Goal: Obtain resource: Download file/media

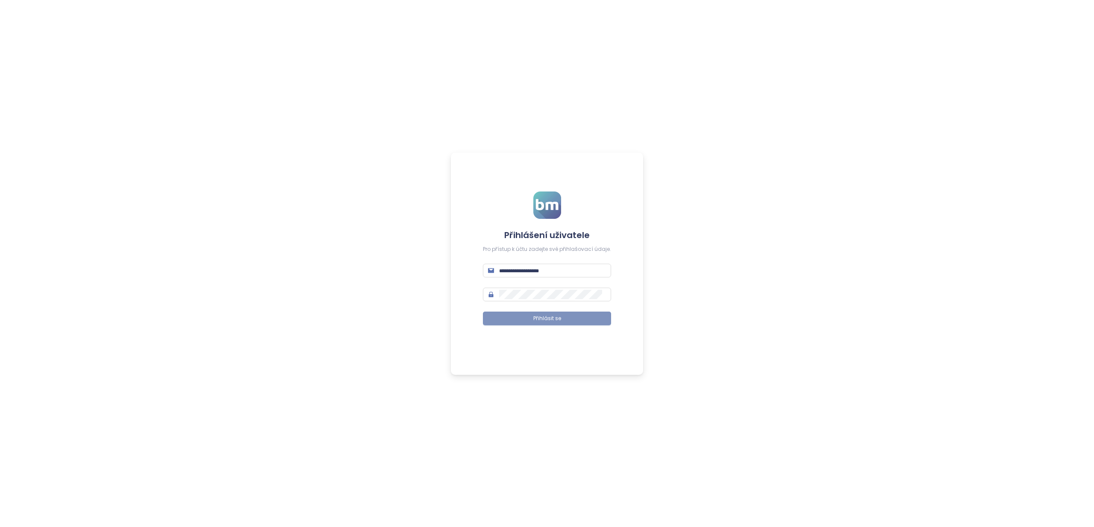
type input "**********"
click at [552, 319] on span "Přihlásit se" at bounding box center [547, 319] width 28 height 8
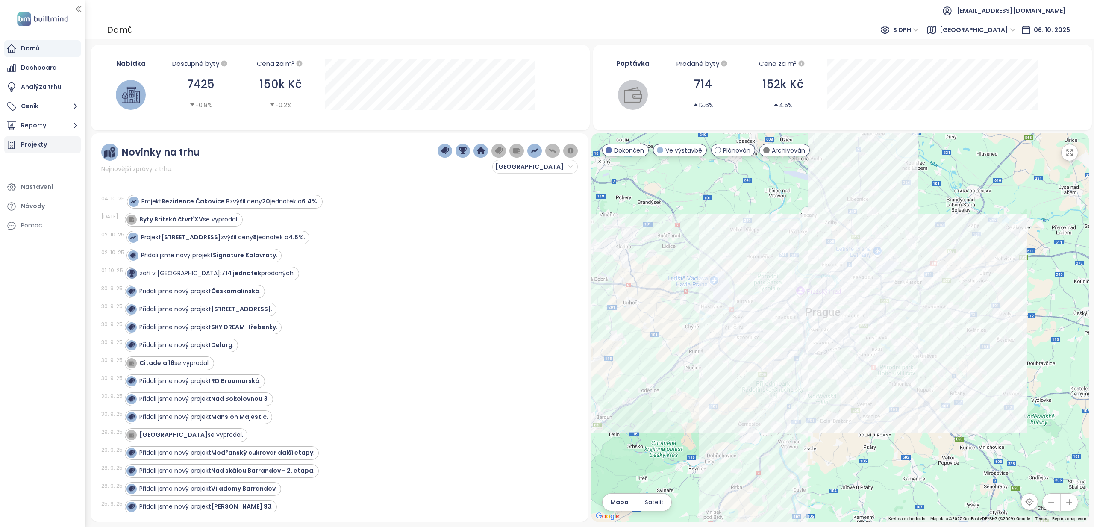
click at [33, 141] on div "Projekty" at bounding box center [34, 144] width 26 height 11
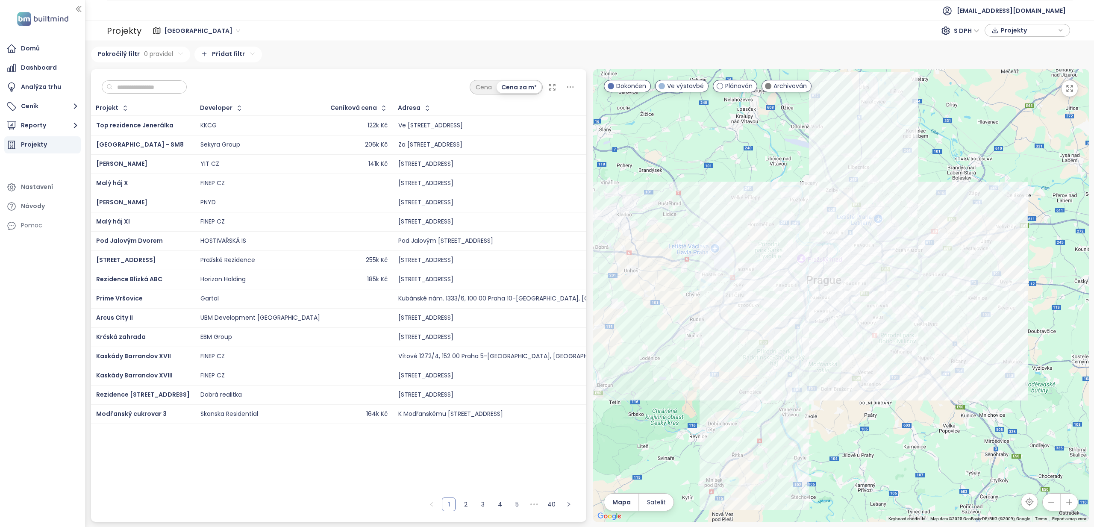
click at [127, 88] on input "text" at bounding box center [147, 87] width 69 height 13
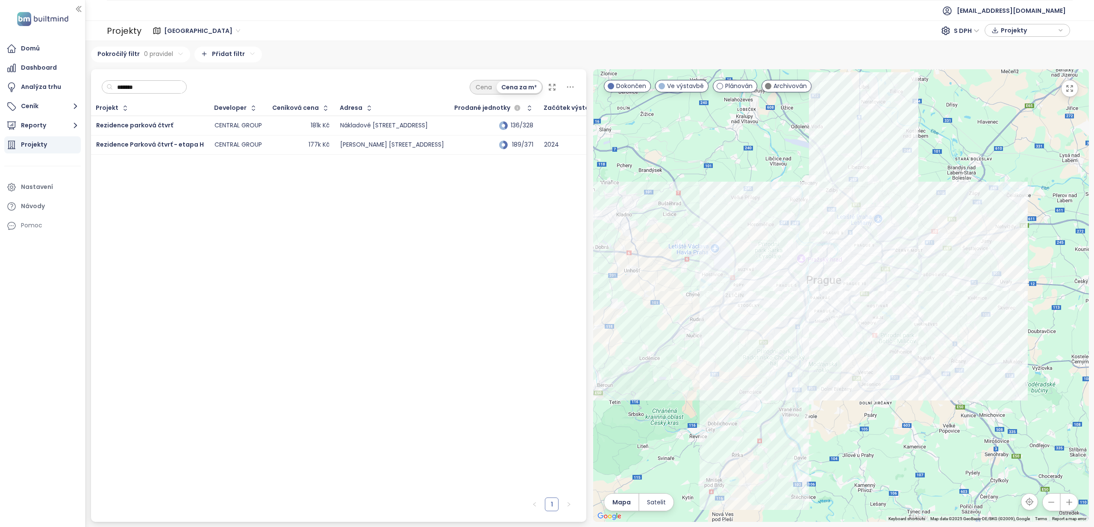
type input "*******"
click at [283, 144] on div "177k Kč" at bounding box center [301, 145] width 57 height 10
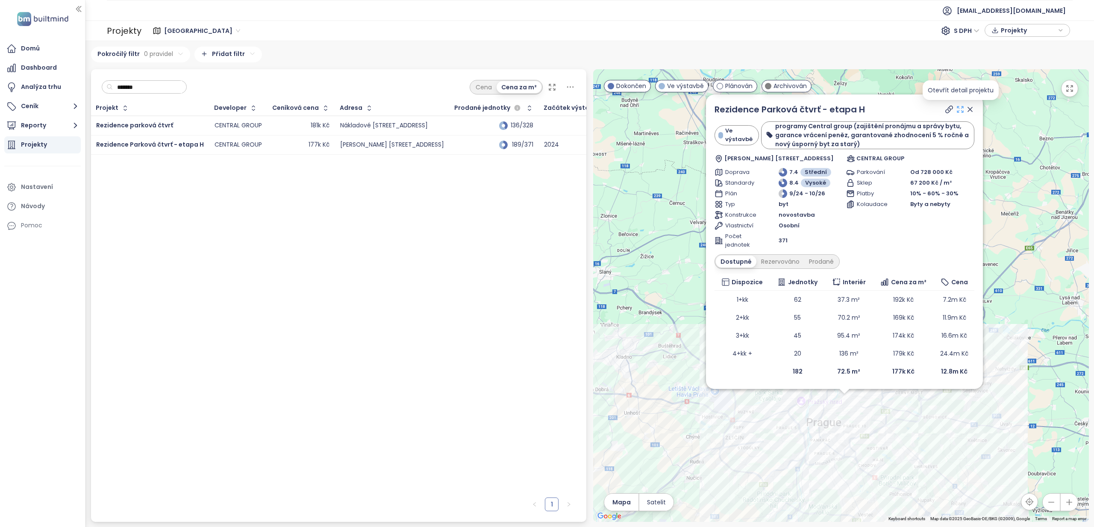
click at [963, 108] on icon at bounding box center [960, 109] width 9 height 9
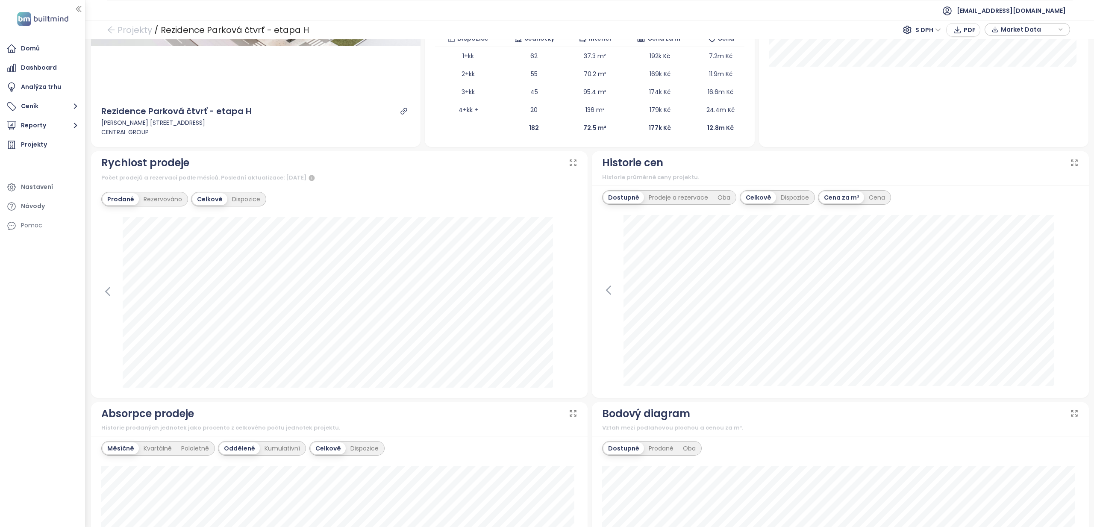
scroll to position [212, 0]
click at [1022, 29] on span "Market Data" at bounding box center [1028, 29] width 55 height 13
click at [1007, 90] on span "XLSX" at bounding box center [1013, 89] width 23 height 13
click at [1024, 106] on span "Sloupce" at bounding box center [1015, 105] width 24 height 9
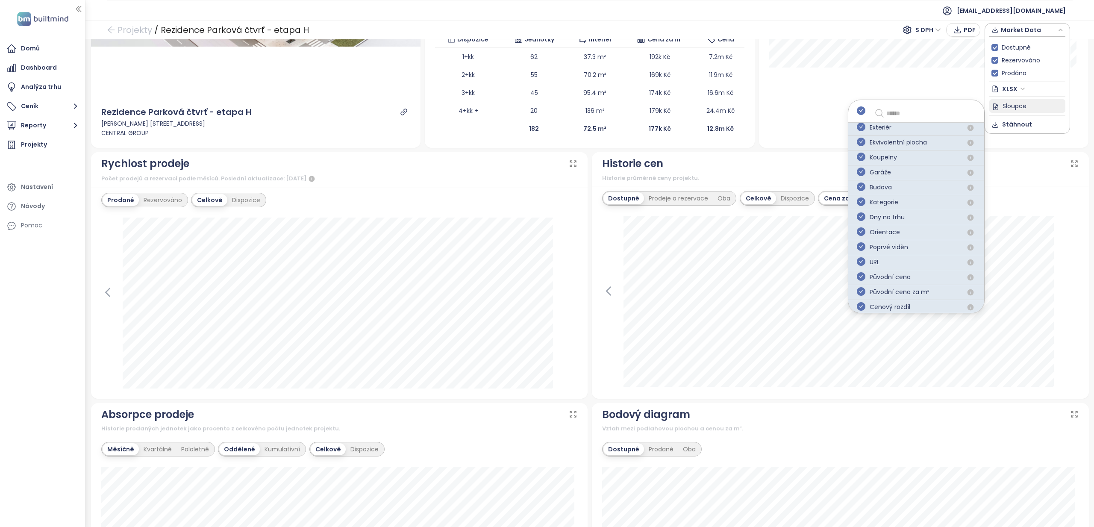
scroll to position [124, 0]
click at [1006, 186] on div "Dostupné Prodeje a rezervace Oba Celkově Dispozice Cena za m² Cena 1. dubna 202…" at bounding box center [840, 292] width 497 height 213
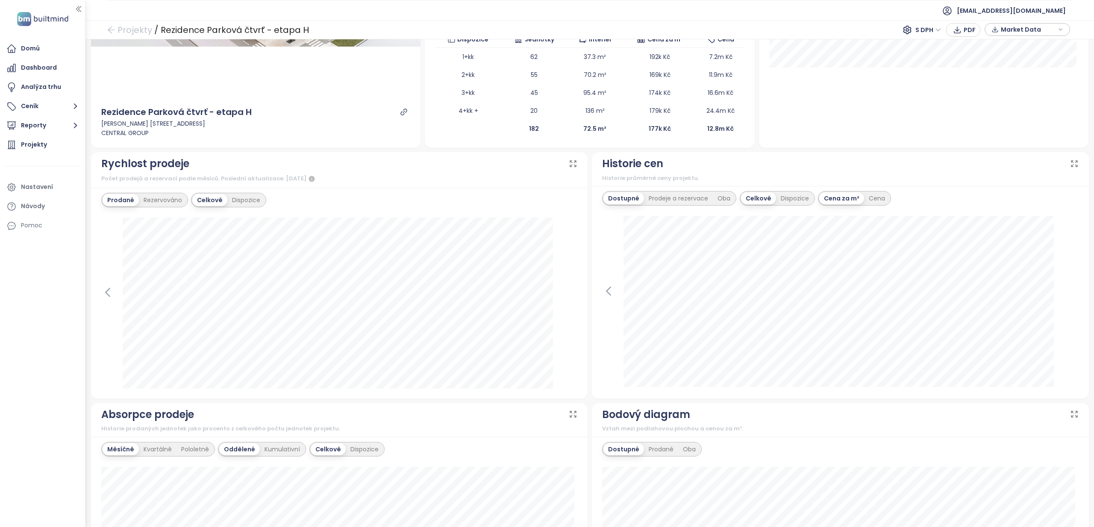
click at [1014, 32] on span "Market Data" at bounding box center [1028, 29] width 55 height 13
click at [1019, 126] on span "Stáhnout" at bounding box center [1017, 124] width 30 height 9
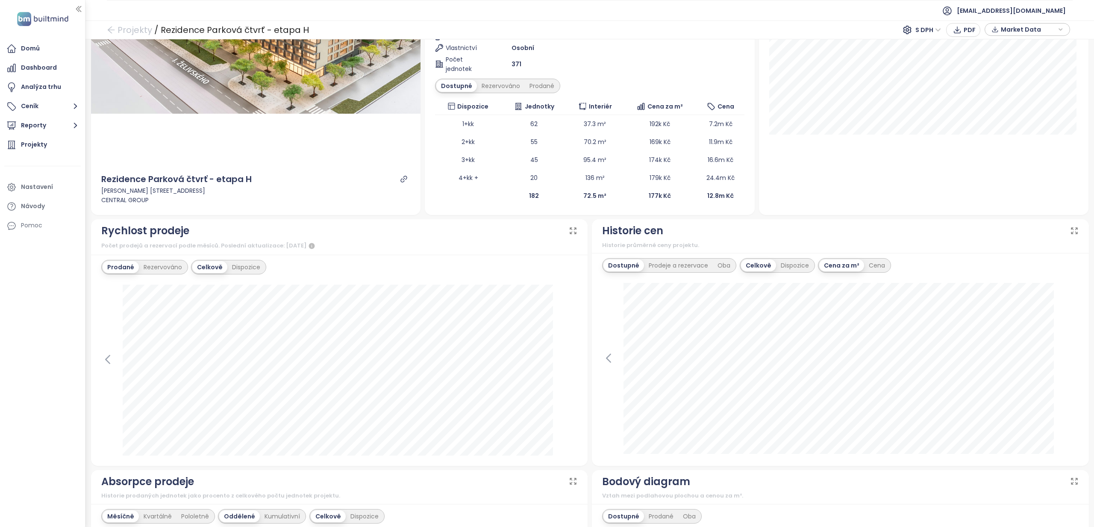
scroll to position [0, 0]
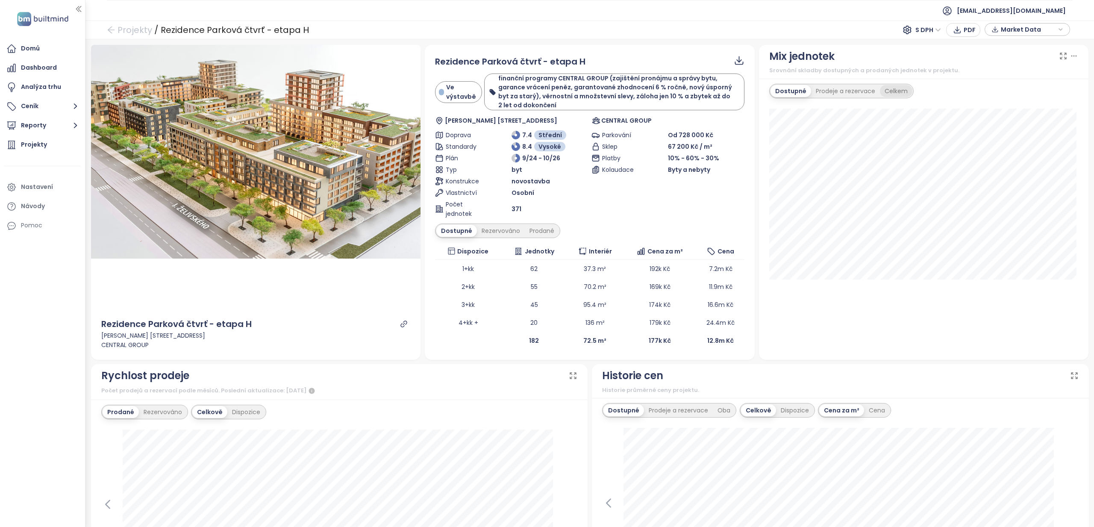
click at [889, 88] on div "Celkem" at bounding box center [896, 91] width 32 height 12
click at [965, 30] on span "PDF" at bounding box center [970, 29] width 12 height 9
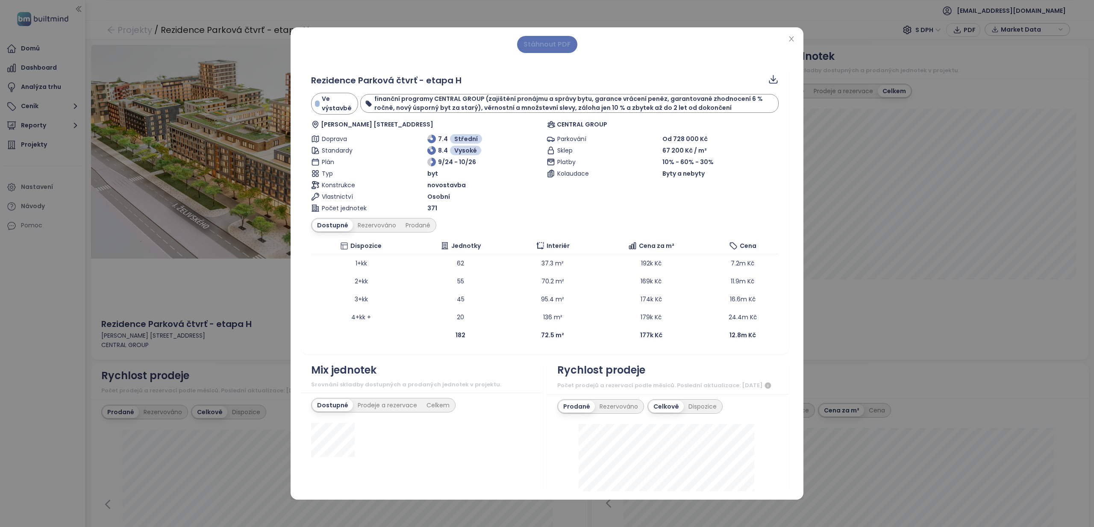
click at [529, 41] on span "Stáhnout PDF" at bounding box center [547, 44] width 47 height 11
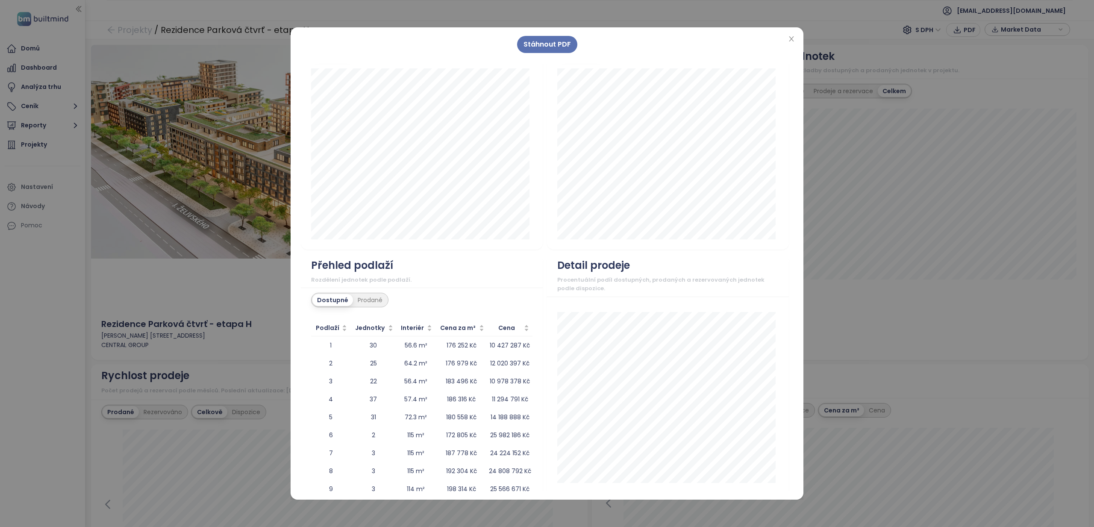
scroll to position [947, 0]
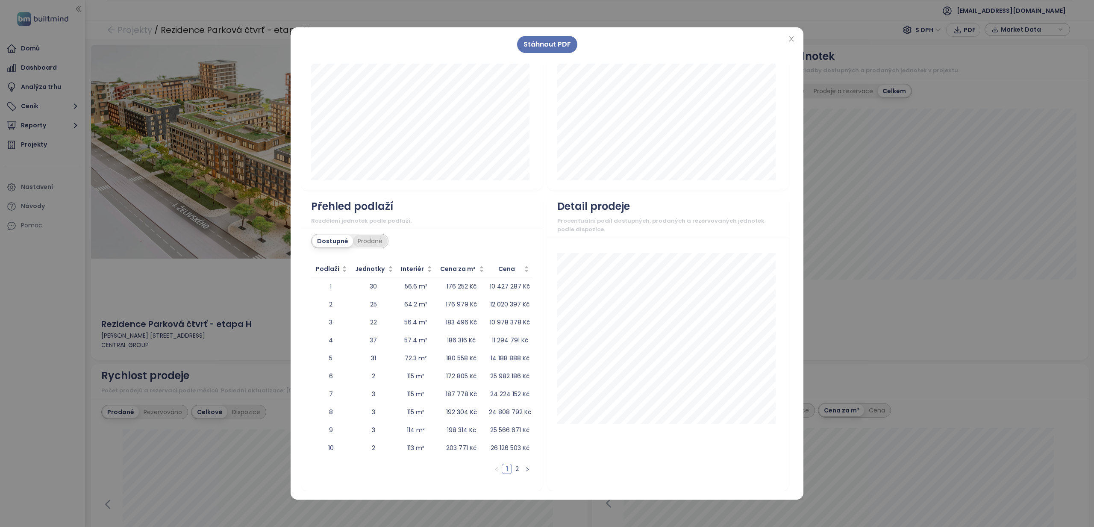
click at [374, 242] on div "Prodané" at bounding box center [370, 241] width 34 height 12
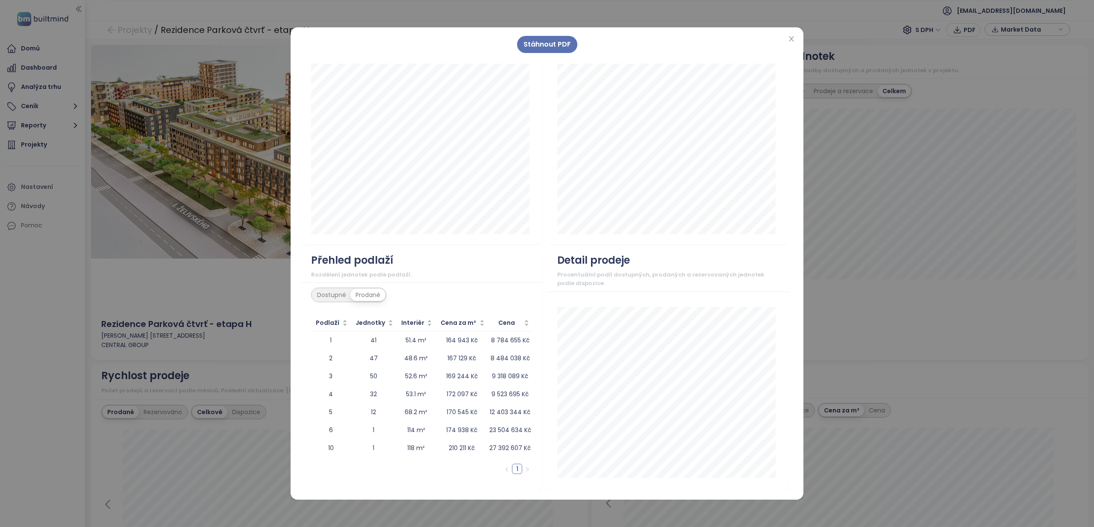
scroll to position [893, 0]
click at [333, 261] on div "Přehled podlaží" at bounding box center [352, 260] width 82 height 16
click at [333, 305] on div "Dostupné Prodané Podlaží Jednotky Interiér Cena za m² Cena 1 41 51.4 m² 164 943…" at bounding box center [422, 387] width 242 height 209
click at [335, 301] on div "Dostupné Prodané" at bounding box center [349, 295] width 77 height 15
click at [337, 296] on div "Dostupné" at bounding box center [331, 295] width 38 height 12
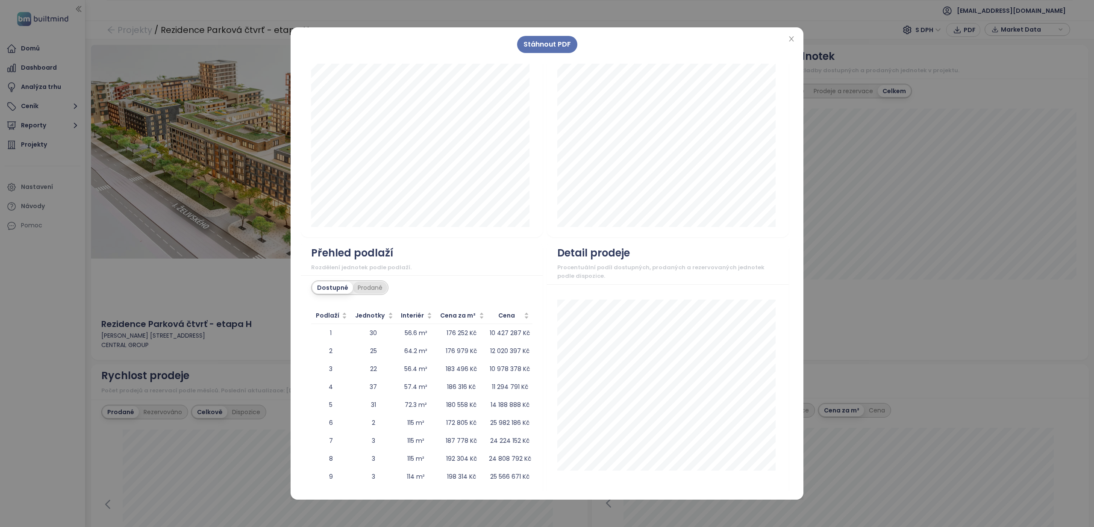
click at [378, 294] on div "Prodané" at bounding box center [370, 288] width 34 height 12
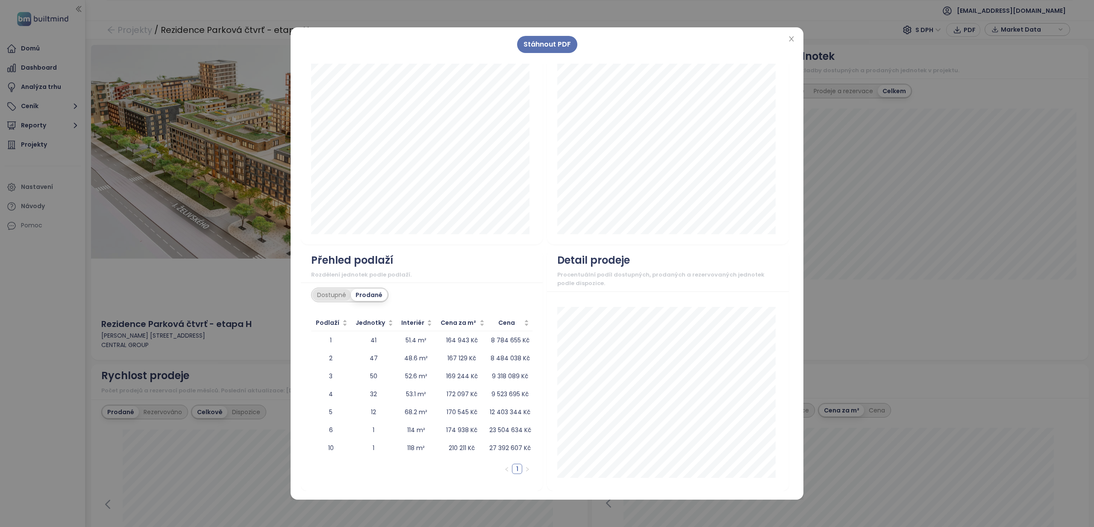
click at [336, 298] on div "Dostupné" at bounding box center [331, 295] width 38 height 12
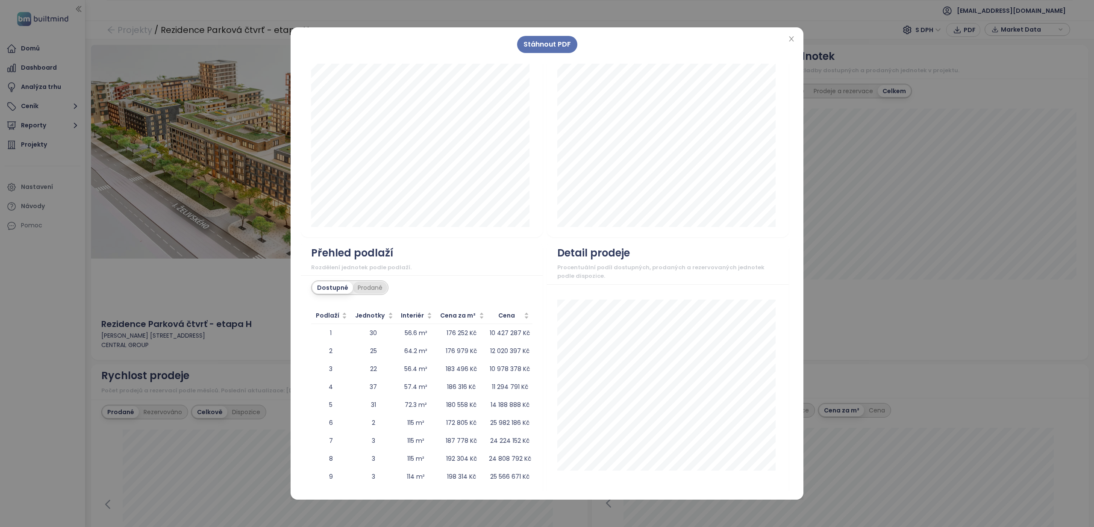
click at [374, 294] on div "Prodané" at bounding box center [370, 288] width 34 height 12
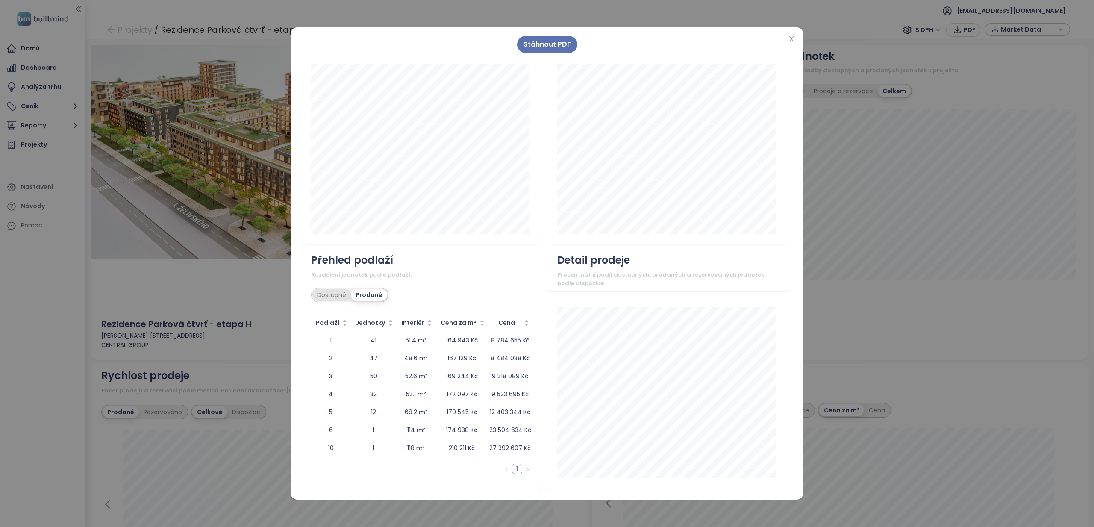
click at [336, 298] on div "Dostupné" at bounding box center [331, 295] width 38 height 12
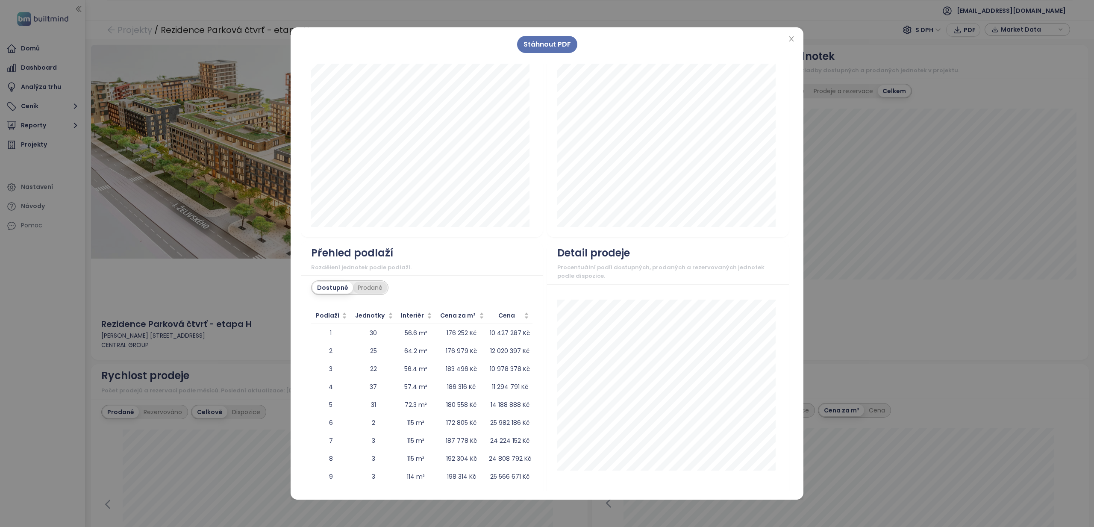
click at [363, 294] on div "Prodané" at bounding box center [370, 288] width 34 height 12
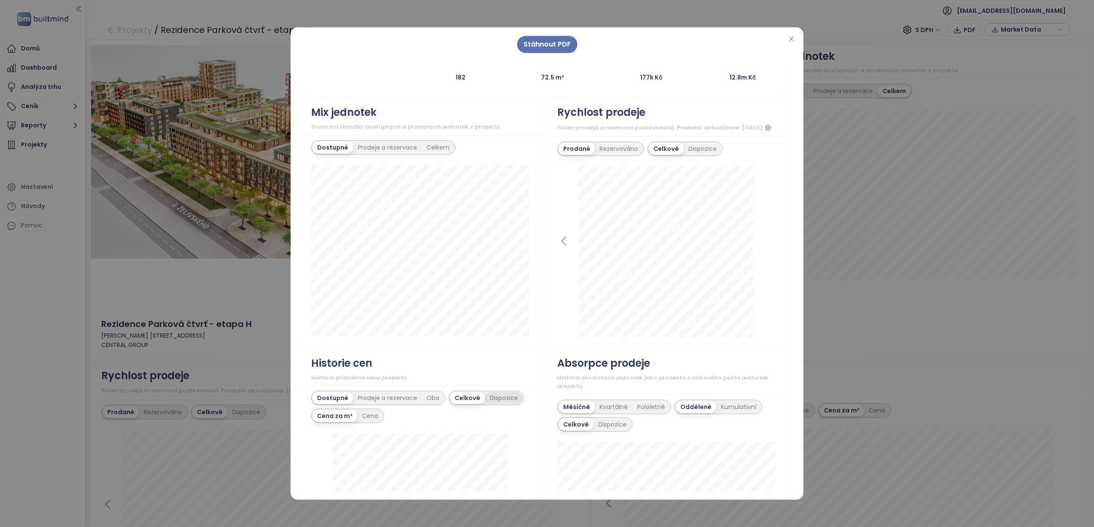
scroll to position [244, 0]
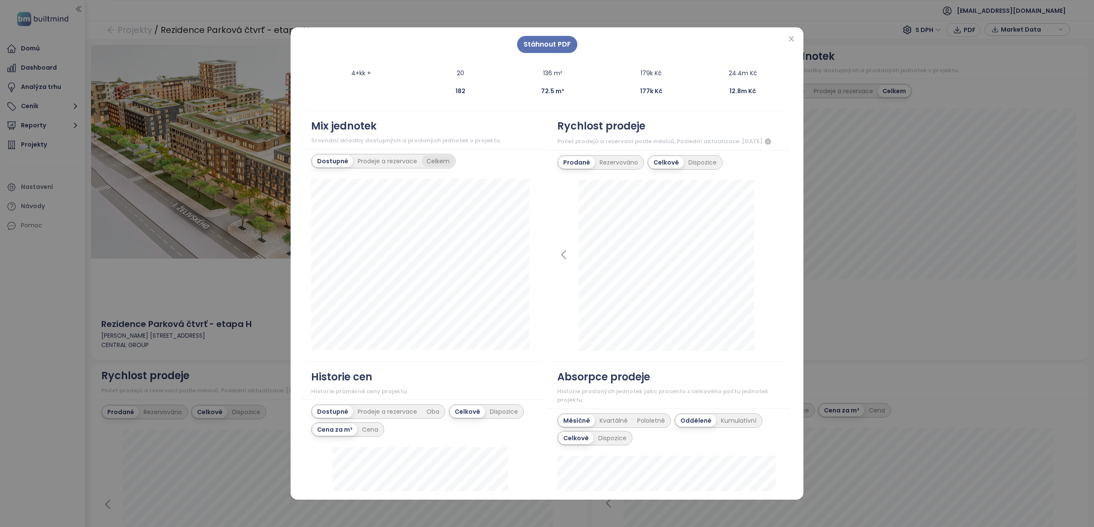
click at [434, 161] on div "Celkem" at bounding box center [438, 161] width 32 height 12
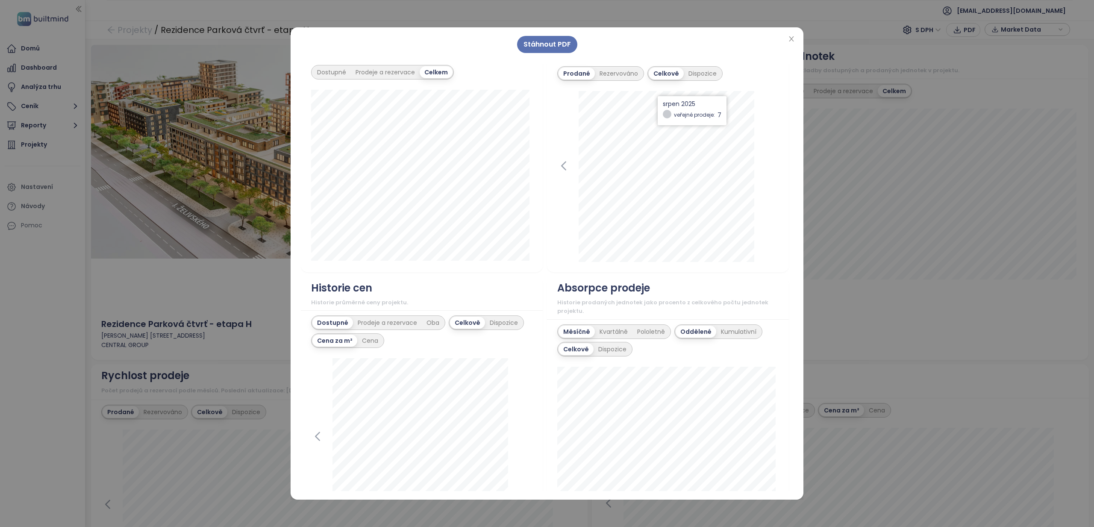
scroll to position [213, 0]
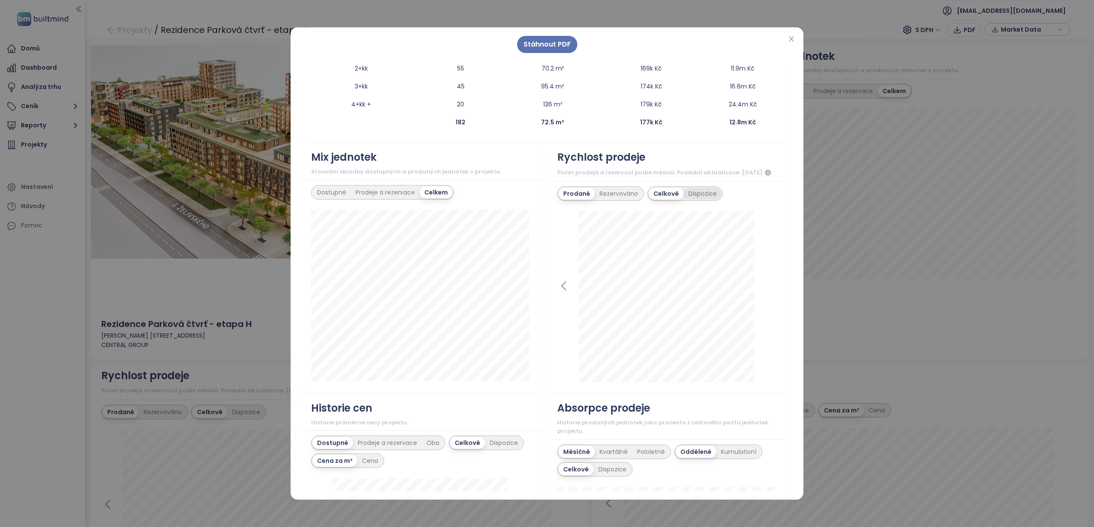
click at [708, 200] on div "Dispozice" at bounding box center [703, 194] width 38 height 12
click at [606, 200] on div "Rezervováno" at bounding box center [619, 194] width 48 height 12
click at [574, 200] on div "Prodané" at bounding box center [576, 194] width 34 height 12
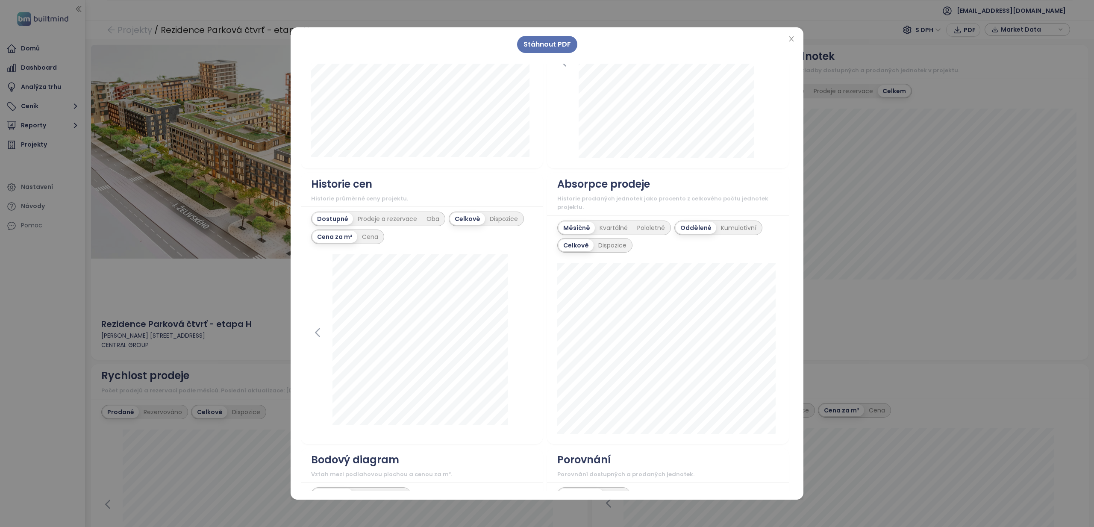
scroll to position [439, 0]
click at [430, 223] on div "Oba" at bounding box center [433, 217] width 22 height 12
click at [495, 223] on div "Dispozice" at bounding box center [503, 217] width 38 height 12
click at [368, 241] on div "Cena" at bounding box center [370, 235] width 26 height 12
click at [333, 241] on div "Cena za m²" at bounding box center [334, 235] width 44 height 12
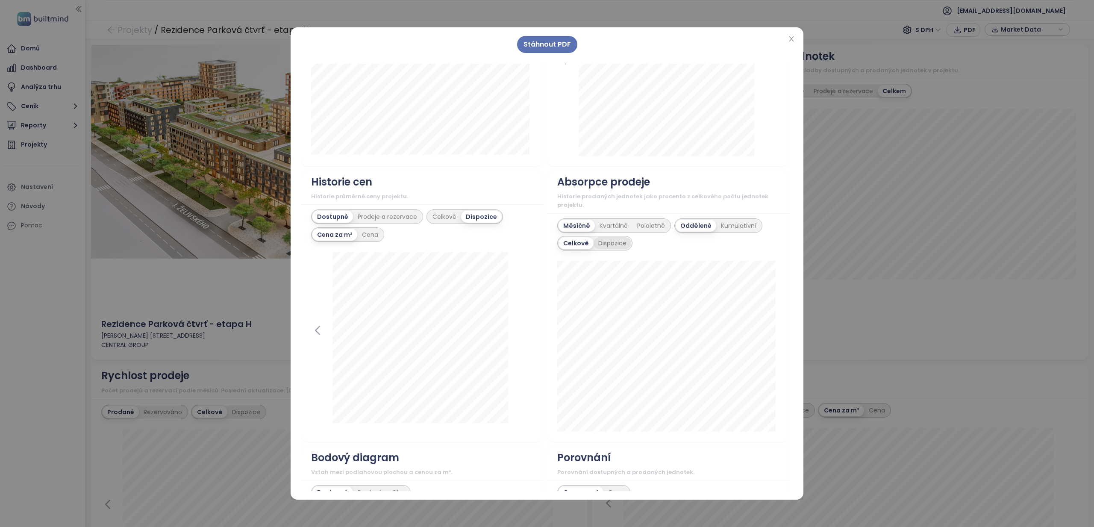
click at [610, 249] on div "Dispozice" at bounding box center [613, 243] width 38 height 12
click at [722, 232] on div "Kumulativní" at bounding box center [738, 226] width 45 height 12
click at [693, 232] on div "Oddělené" at bounding box center [695, 226] width 39 height 12
click at [586, 249] on div "Celkově" at bounding box center [575, 243] width 33 height 12
click at [602, 249] on div "Dispozice" at bounding box center [613, 243] width 38 height 12
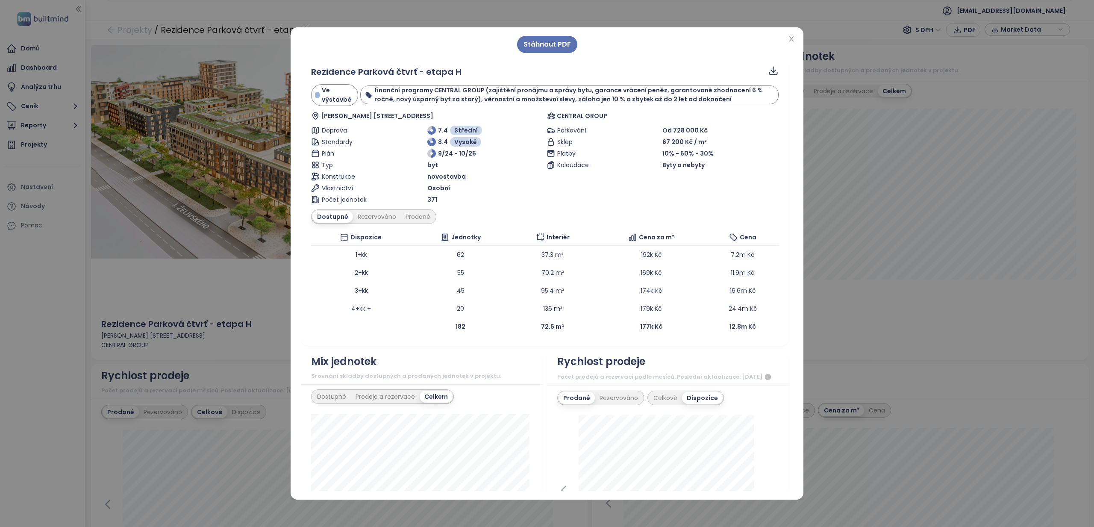
scroll to position [0, 0]
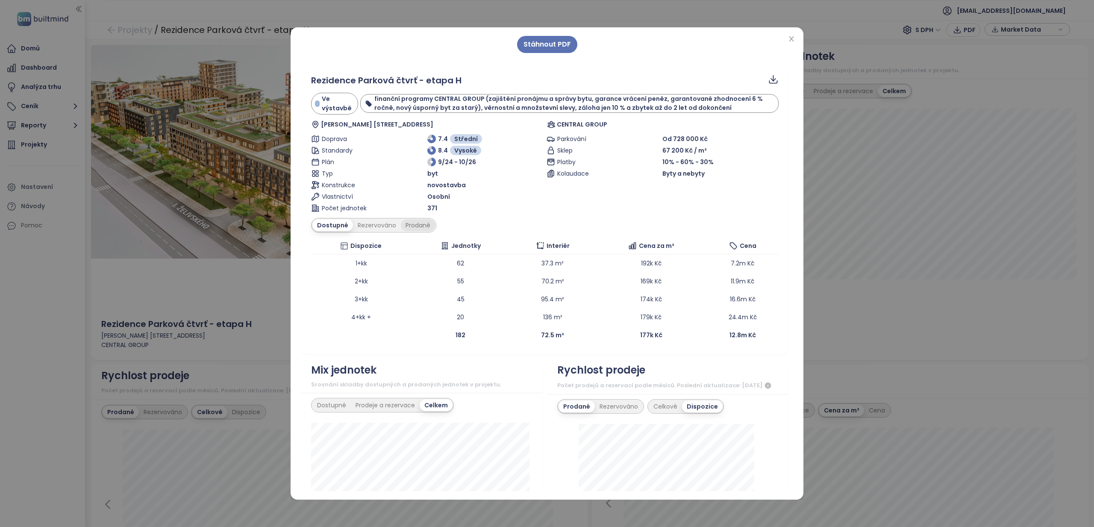
click at [428, 227] on div "Prodané" at bounding box center [418, 225] width 34 height 12
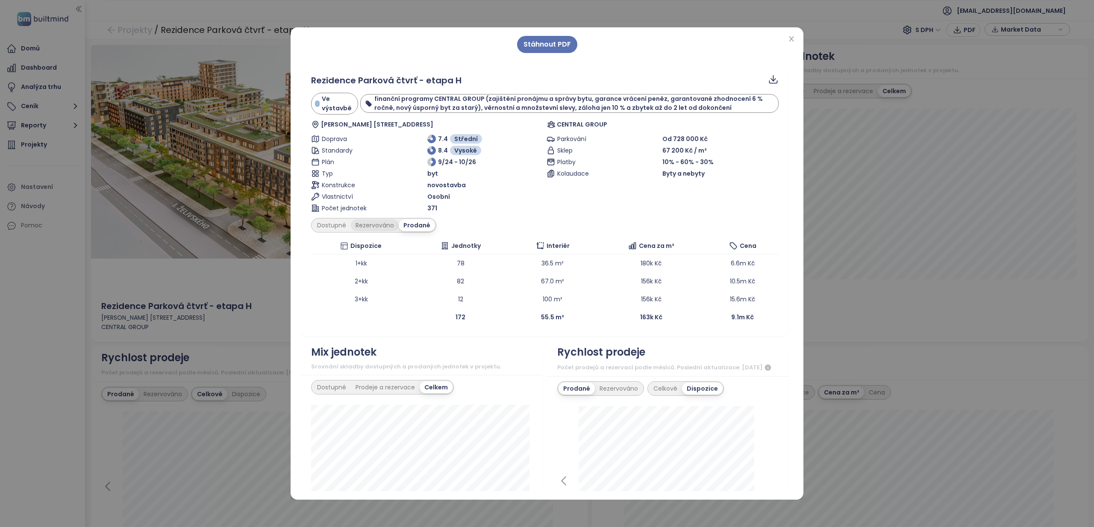
click at [377, 226] on div "Rezervováno" at bounding box center [375, 225] width 48 height 12
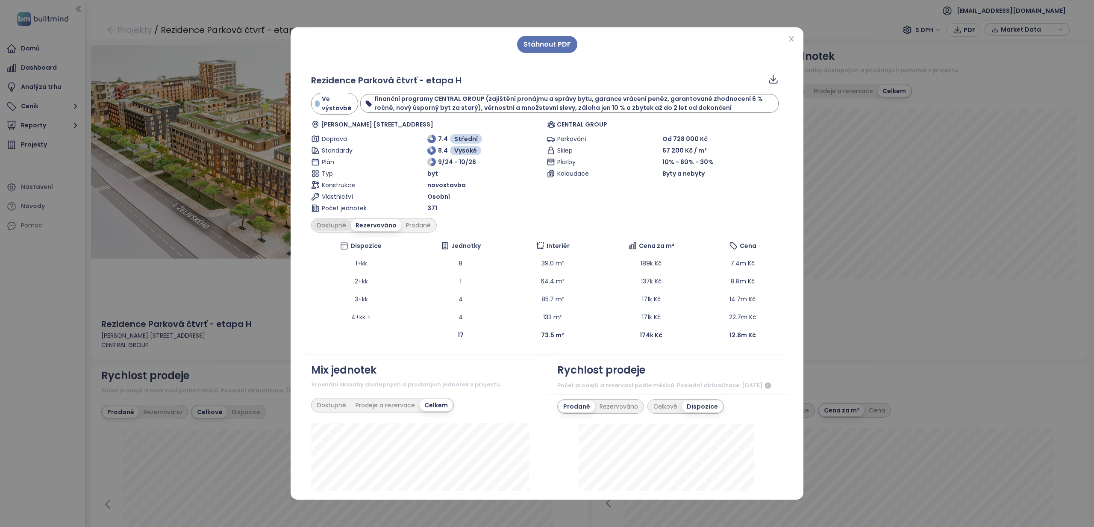
click at [323, 226] on div "Dostupné" at bounding box center [331, 225] width 38 height 12
click at [362, 225] on div "Rezervováno" at bounding box center [377, 225] width 48 height 12
click at [369, 225] on div "Rezervováno" at bounding box center [376, 225] width 50 height 12
click at [401, 225] on div "Prodané" at bounding box center [418, 225] width 34 height 12
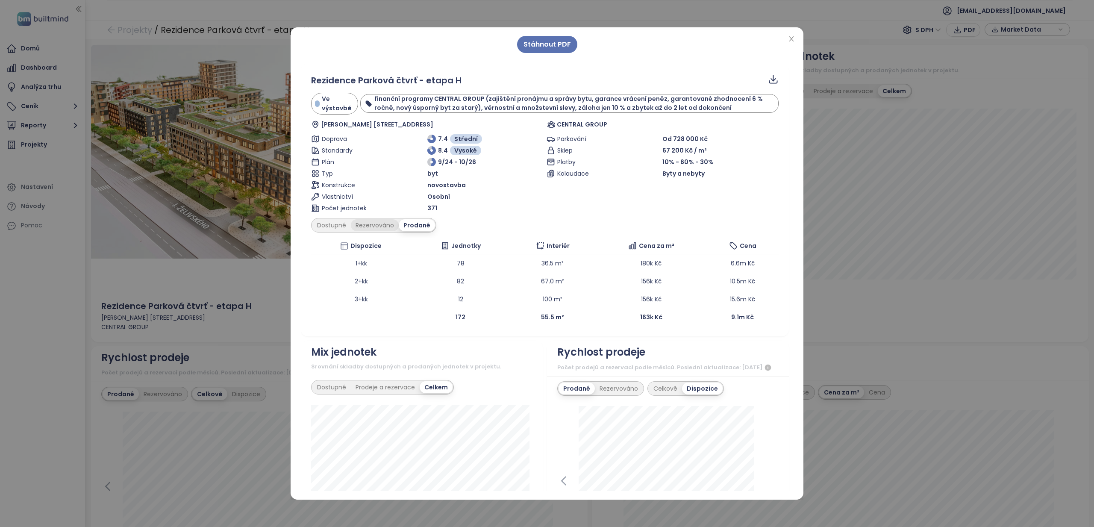
click at [377, 226] on div "Rezervováno" at bounding box center [375, 225] width 48 height 12
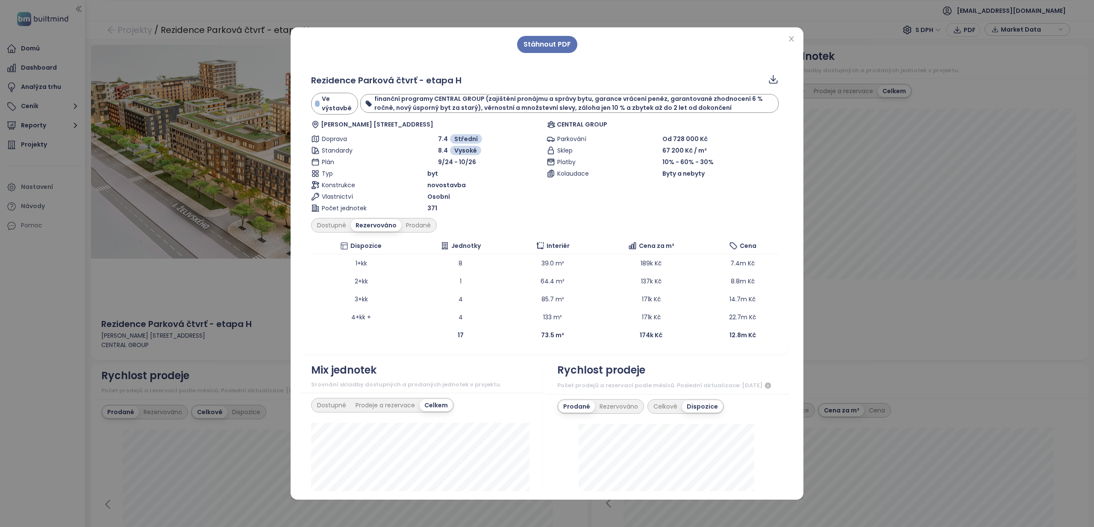
click at [379, 225] on div "Rezervováno" at bounding box center [376, 225] width 50 height 12
click at [428, 227] on div "Prodané" at bounding box center [418, 225] width 34 height 12
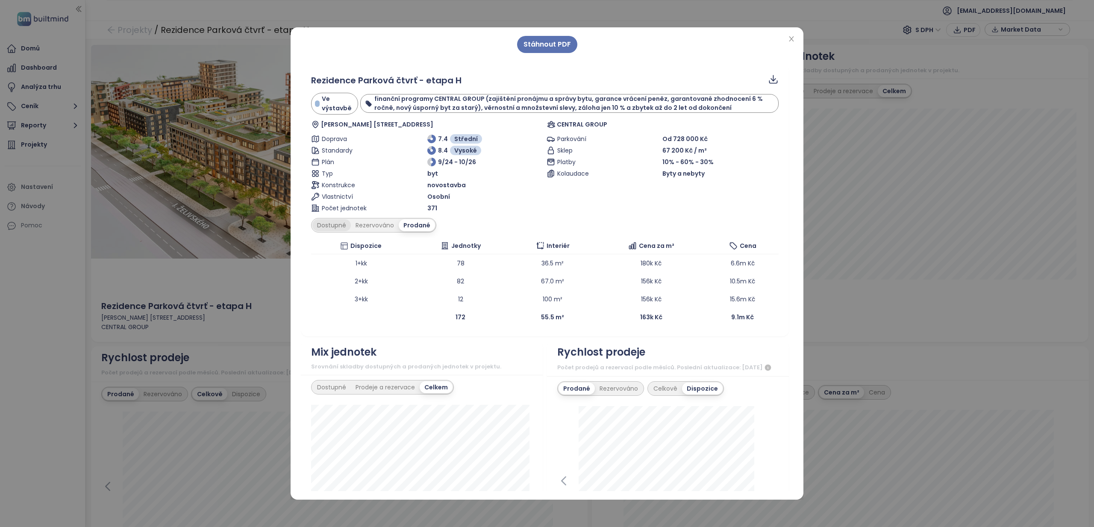
click at [342, 228] on div "Dostupné" at bounding box center [331, 225] width 38 height 12
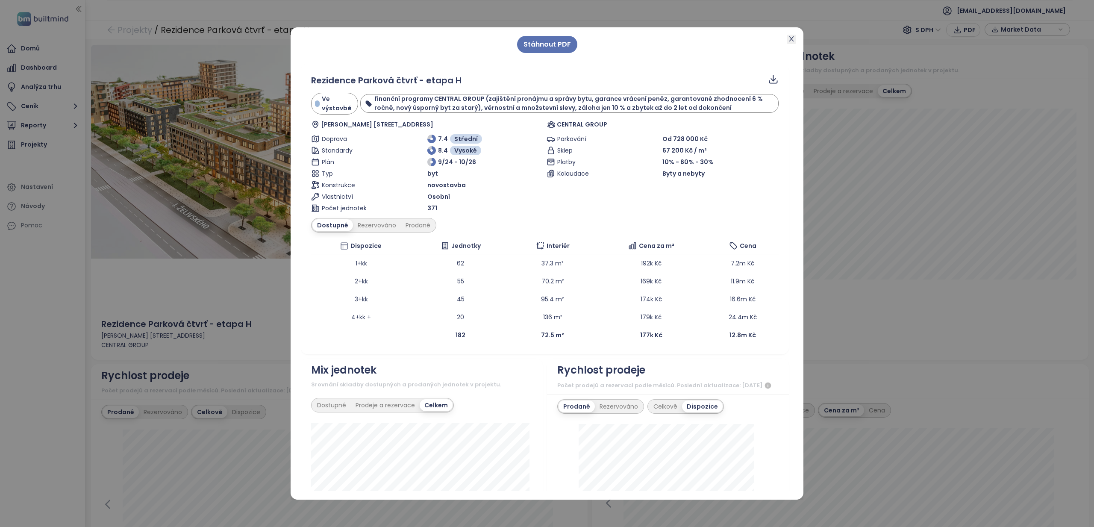
click at [790, 39] on icon "close" at bounding box center [791, 38] width 7 height 7
